Goal: Communication & Community: Answer question/provide support

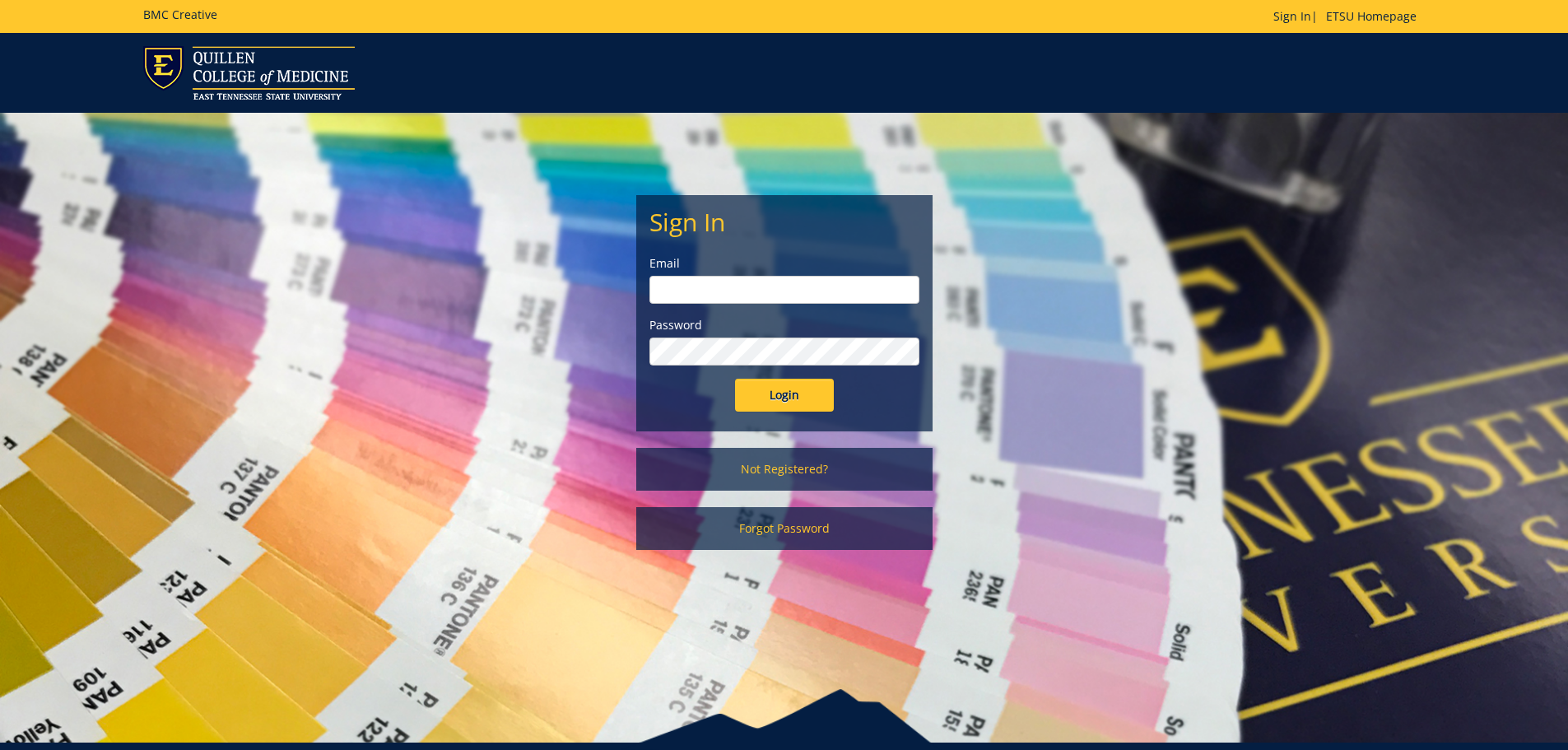
click at [785, 279] on input "email" at bounding box center [785, 289] width 270 height 28
type input "[EMAIL_ADDRESS][DOMAIN_NAME]"
click at [735, 378] on input "Login" at bounding box center [784, 395] width 99 height 33
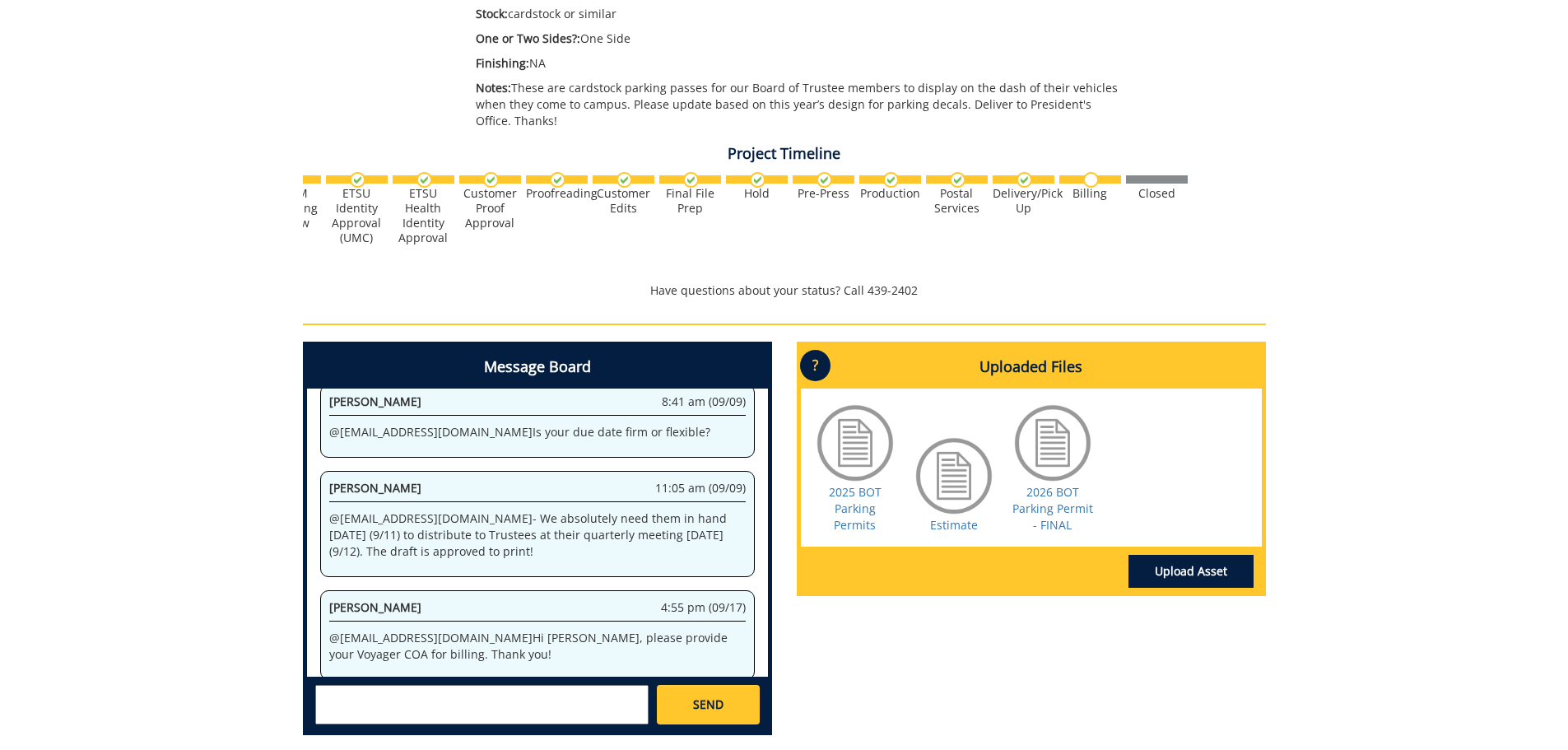
scroll to position [577, 0]
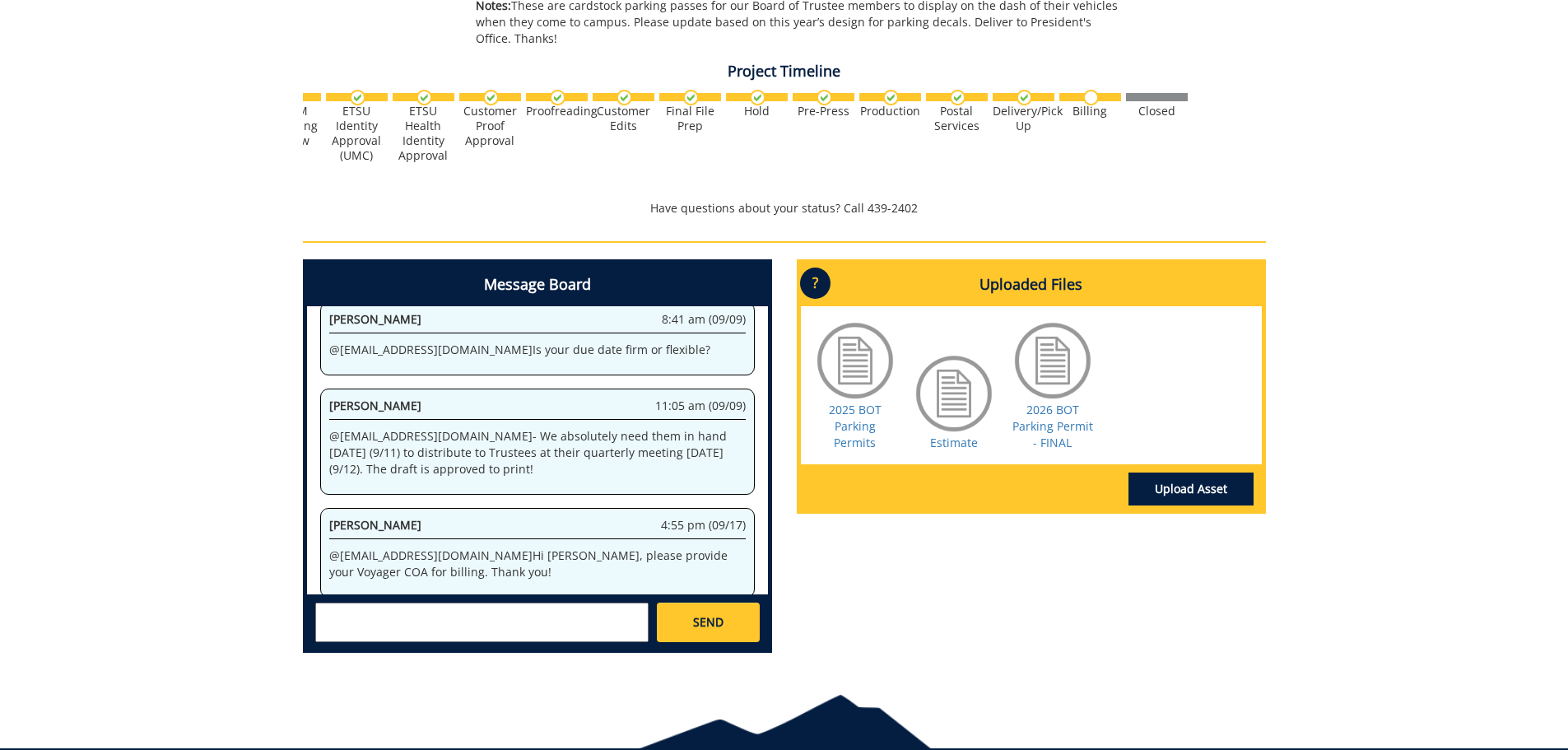
click at [497, 609] on textarea at bounding box center [482, 623] width 333 height 39
click at [948, 438] on link "Estimate" at bounding box center [954, 443] width 48 height 16
drag, startPoint x: 619, startPoint y: 632, endPoint x: 619, endPoint y: 619, distance: 13.0
click at [621, 632] on textarea "@[EMAIL_ADDRESS][DOMAIN_NAME] - Hi [PERSON_NAME] - Please charge to" at bounding box center [482, 623] width 333 height 39
click at [618, 614] on textarea "@[EMAIL_ADDRESS][DOMAIN_NAME] - Hi [PERSON_NAME] - Please charge to" at bounding box center [482, 623] width 333 height 39
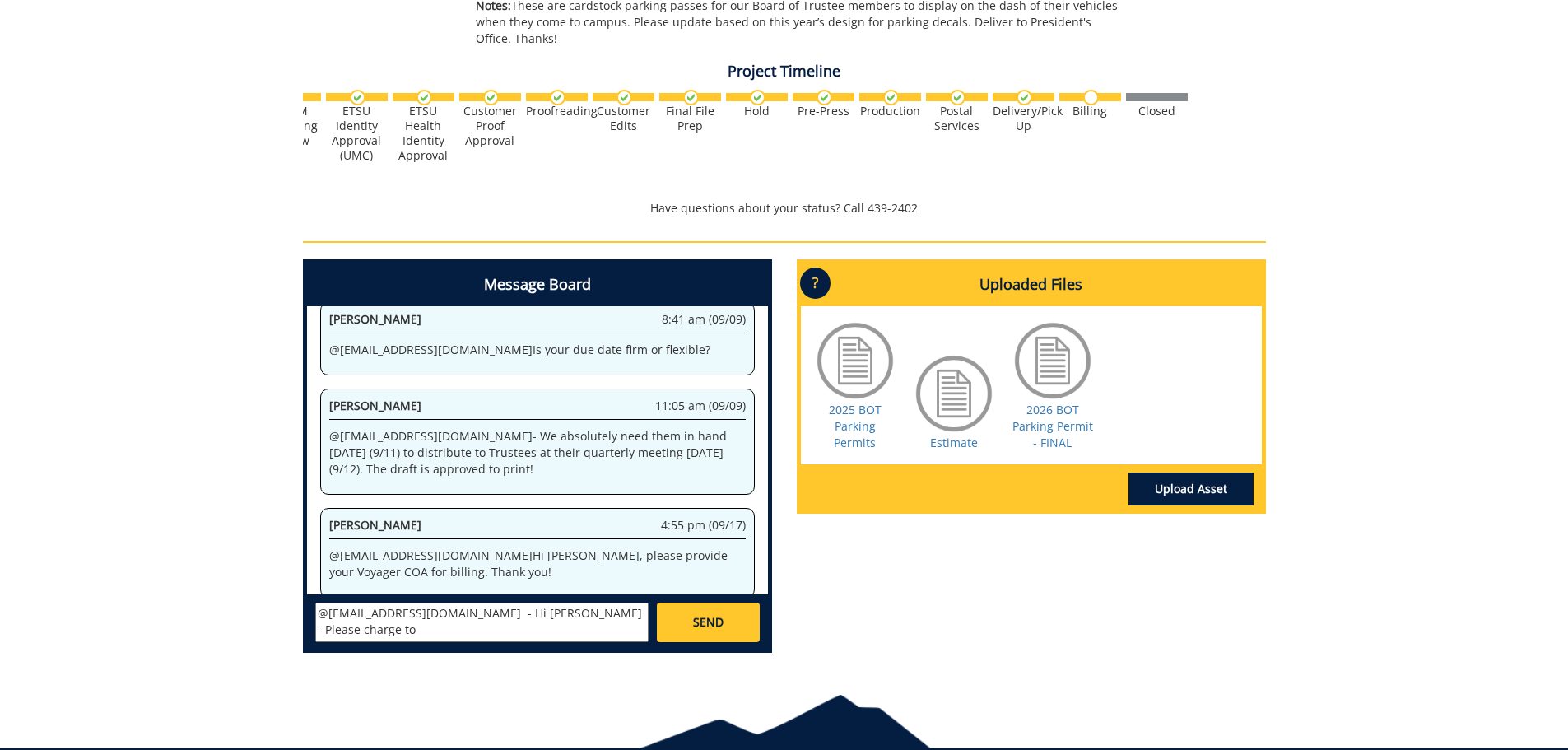
paste textarea "10-10000-100000-100-{INSERT ACCOUNT}-450-711-999-999"
type textarea "@[EMAIL_ADDRESS][DOMAIN_NAME] - Hi [PERSON_NAME] - Please charge to 10-10000-10…"
click at [691, 624] on link "SEND" at bounding box center [708, 623] width 102 height 39
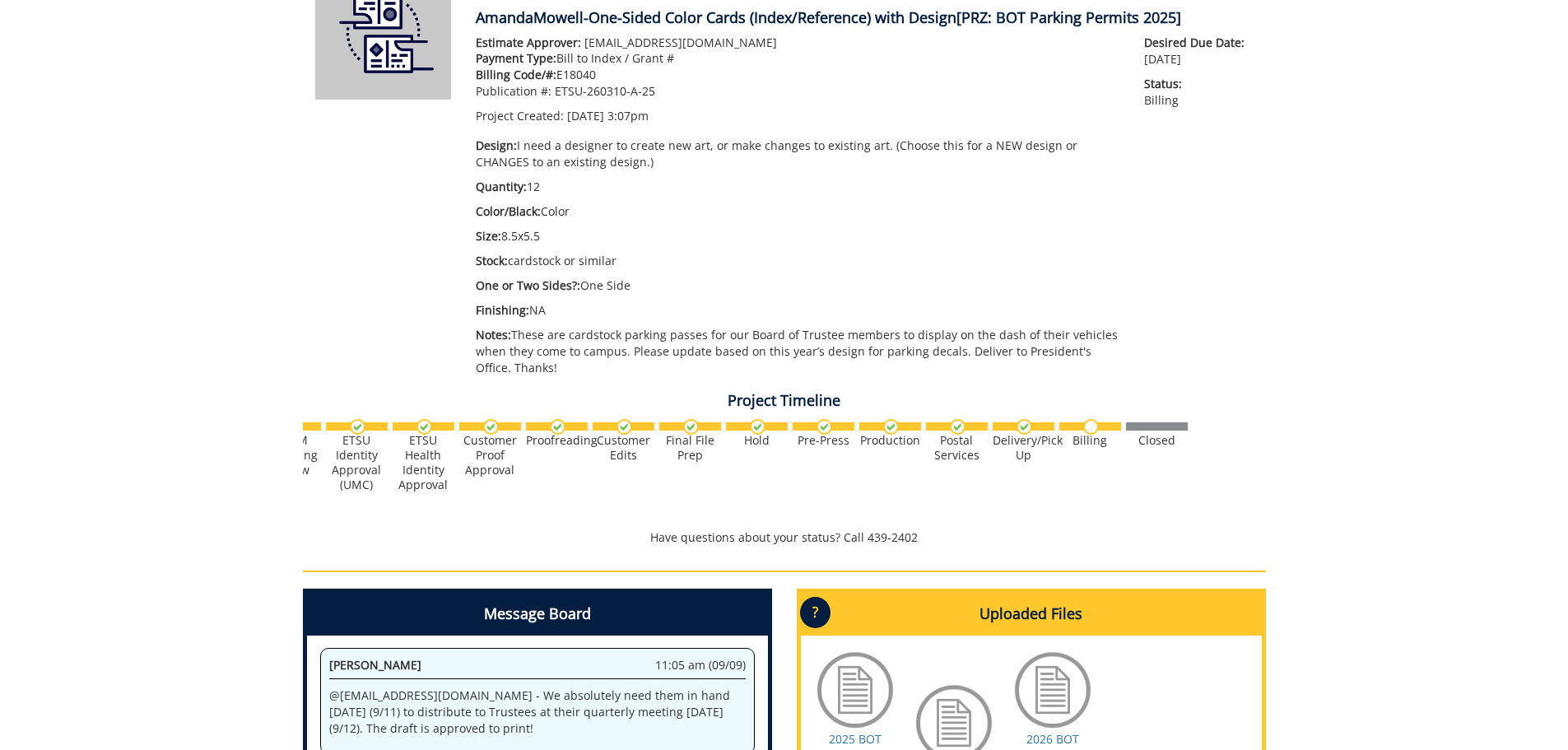
scroll to position [0, 0]
